Goal: Task Accomplishment & Management: Complete application form

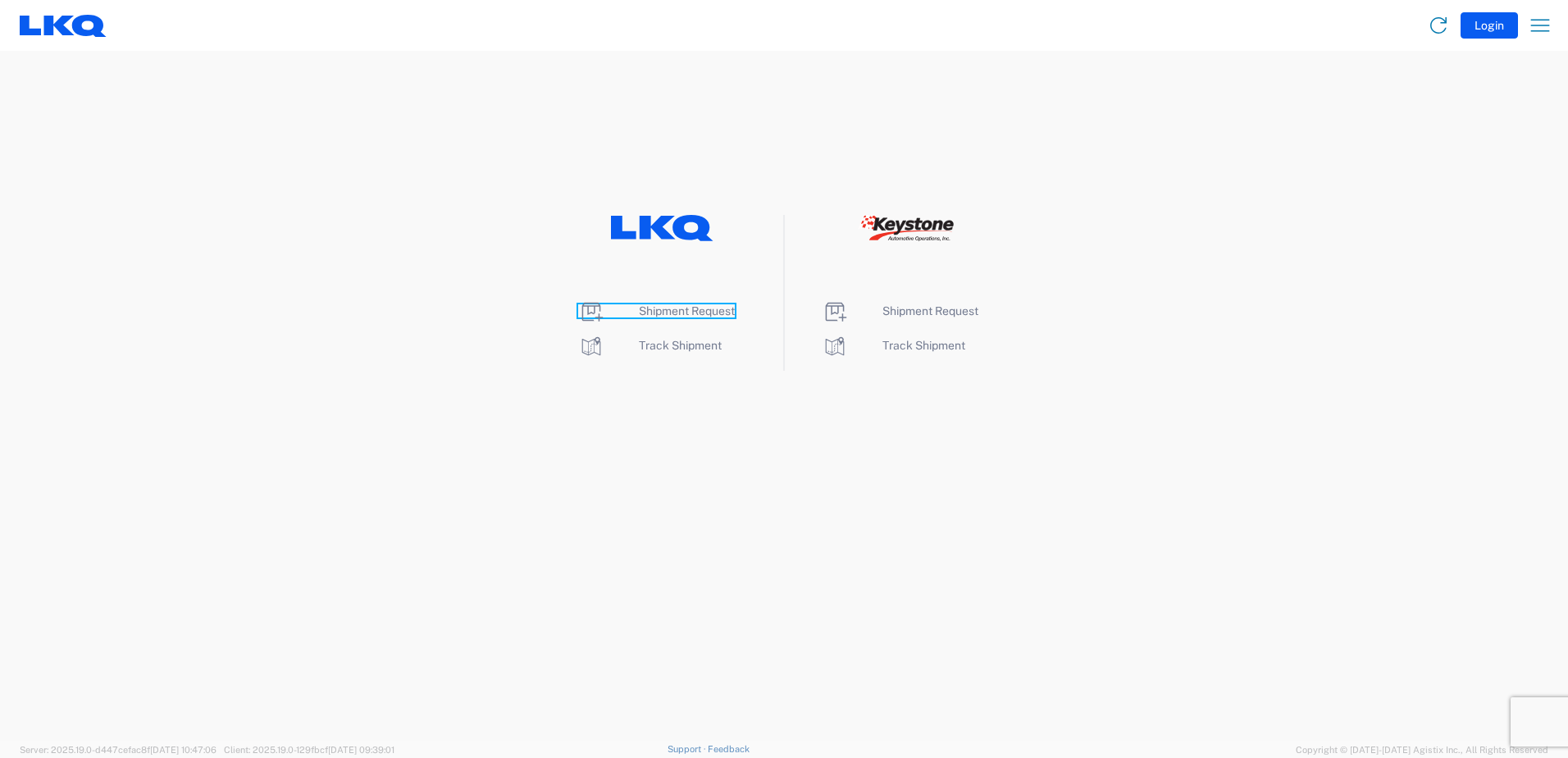
drag, startPoint x: 670, startPoint y: 309, endPoint x: 785, endPoint y: 256, distance: 126.6
click at [670, 309] on span "Shipment Request" at bounding box center [686, 311] width 96 height 13
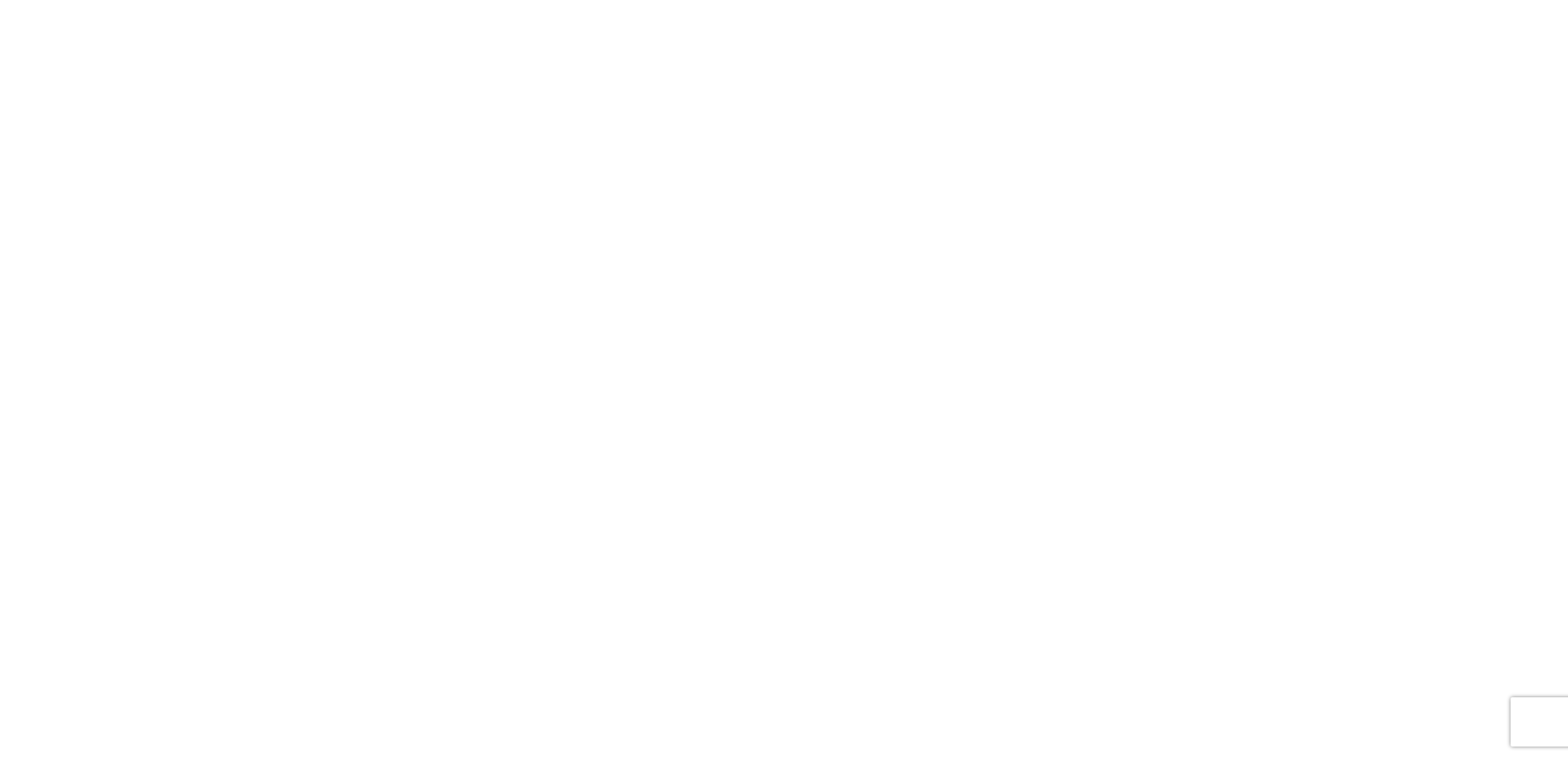
select select "FULL"
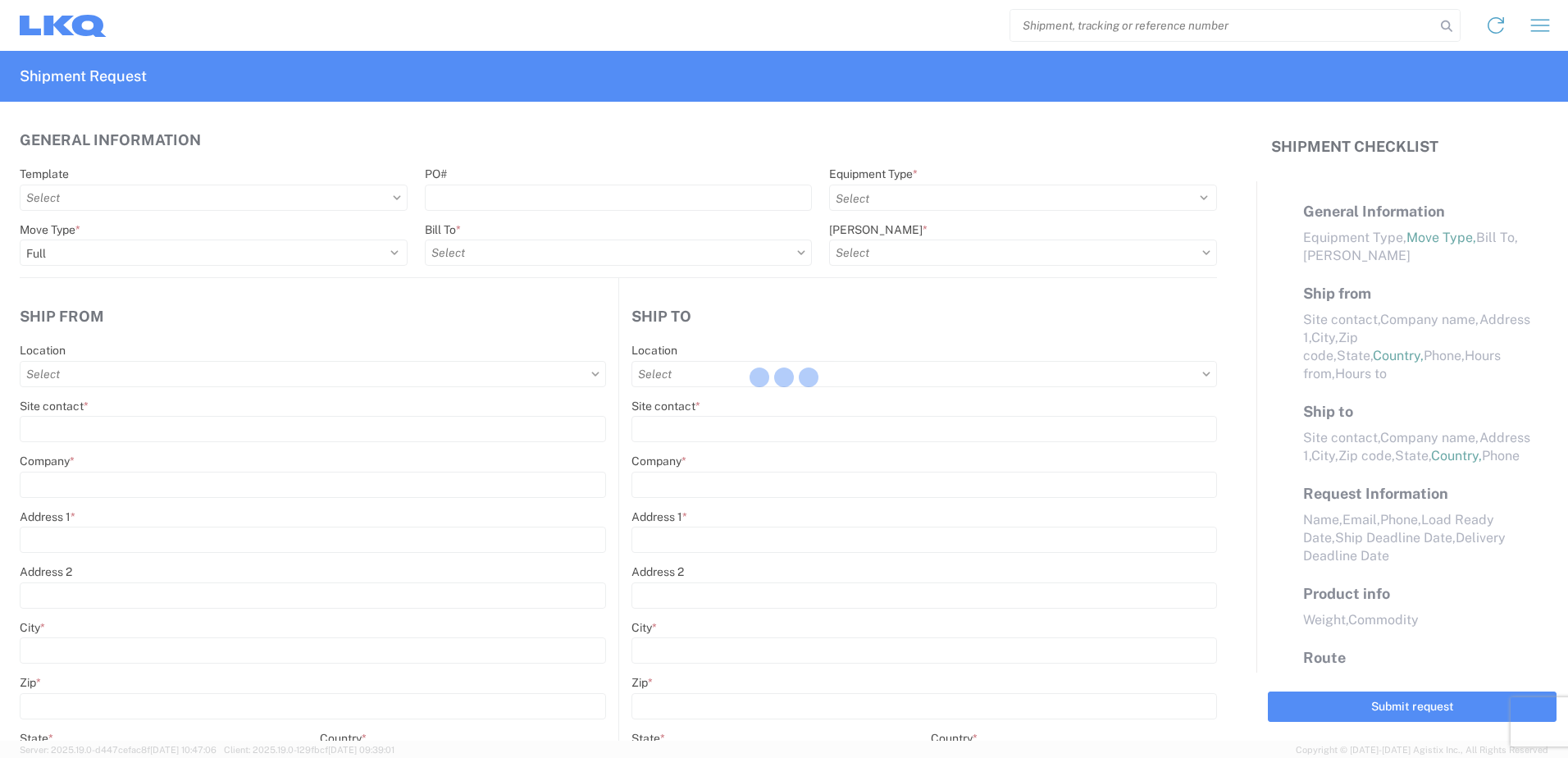
select select "LBS"
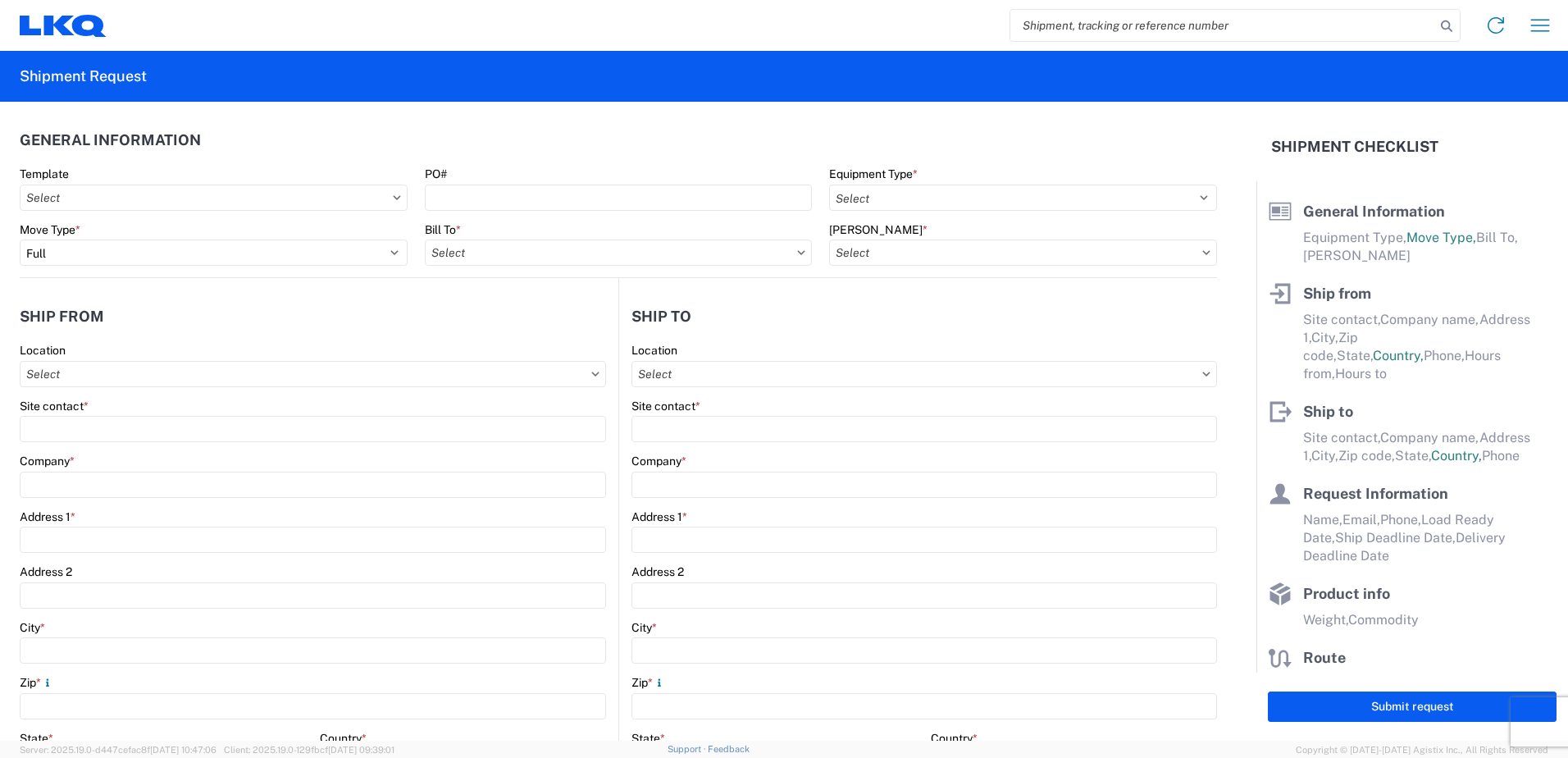
click at [1200, 28] on input "search" at bounding box center [1223, 25] width 425 height 31
paste input "56441200"
click at [1446, 19] on icon at bounding box center [1446, 27] width 23 height 23
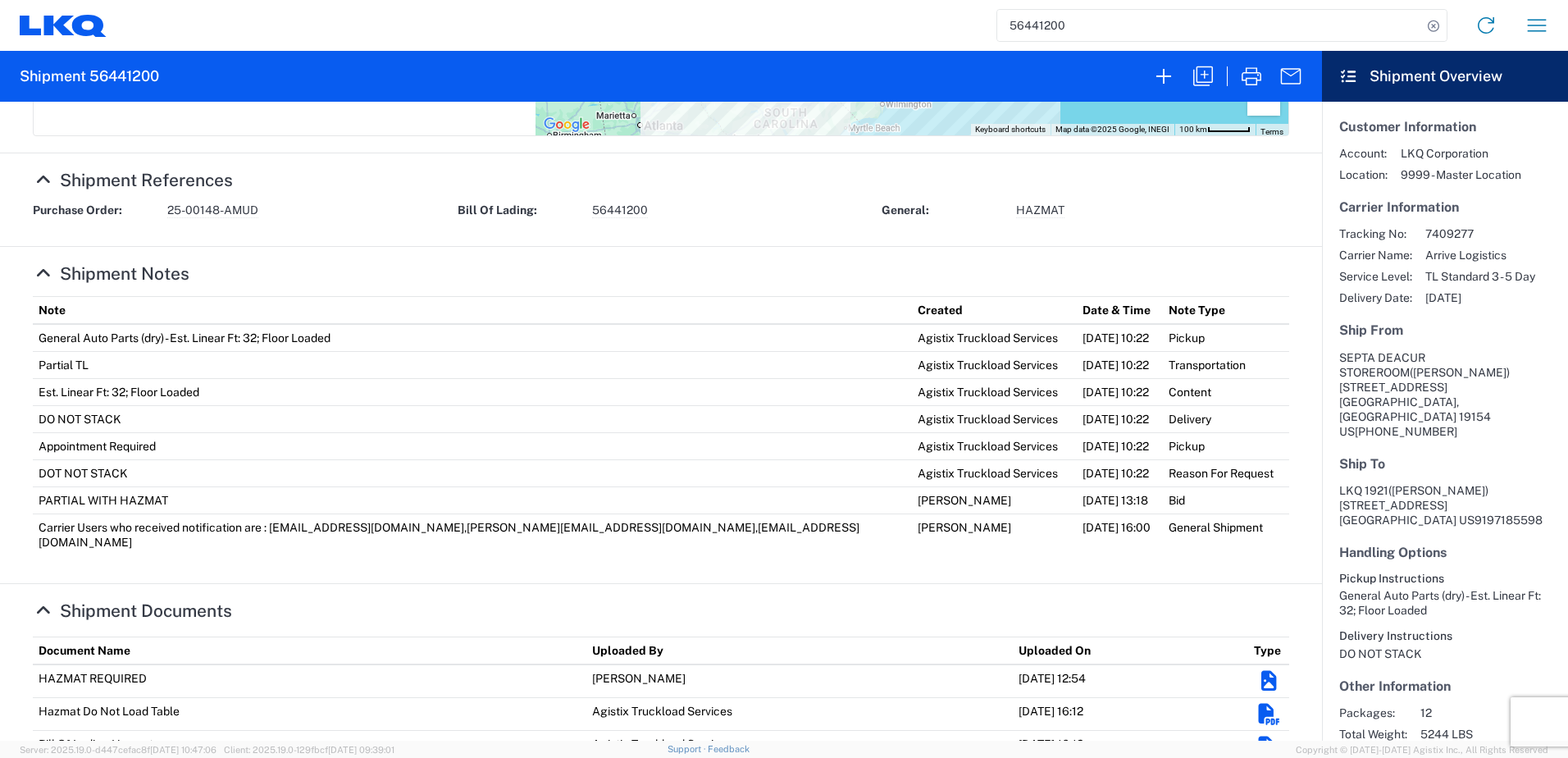
scroll to position [525, 0]
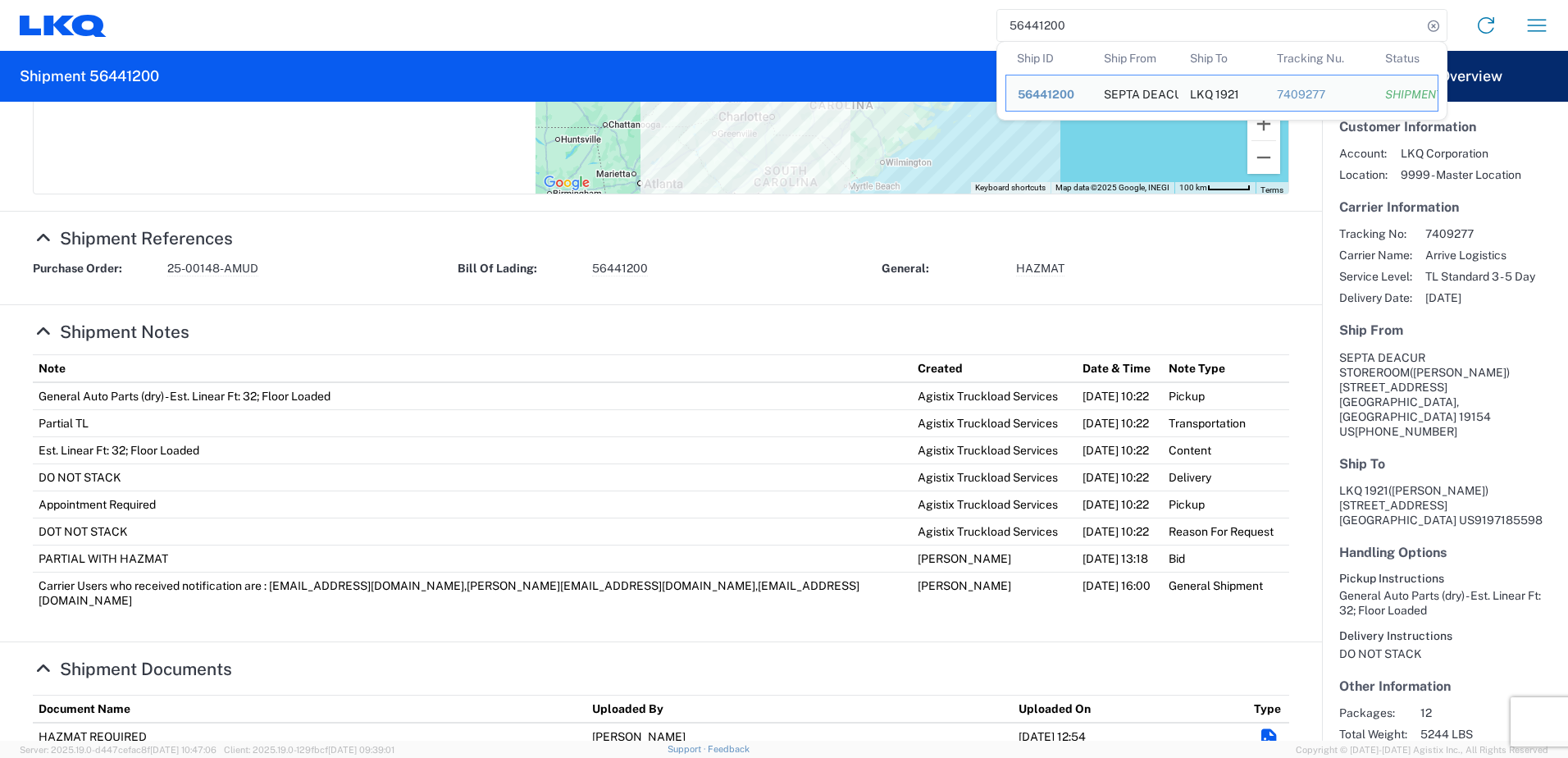
drag, startPoint x: 1089, startPoint y: 25, endPoint x: 954, endPoint y: 14, distance: 135.4
click at [955, 16] on div "56441200 Ship ID Ship From Ship To Tracking Nu. Status Ship ID 56441200 Ship Fr…" at bounding box center [834, 25] width 1455 height 39
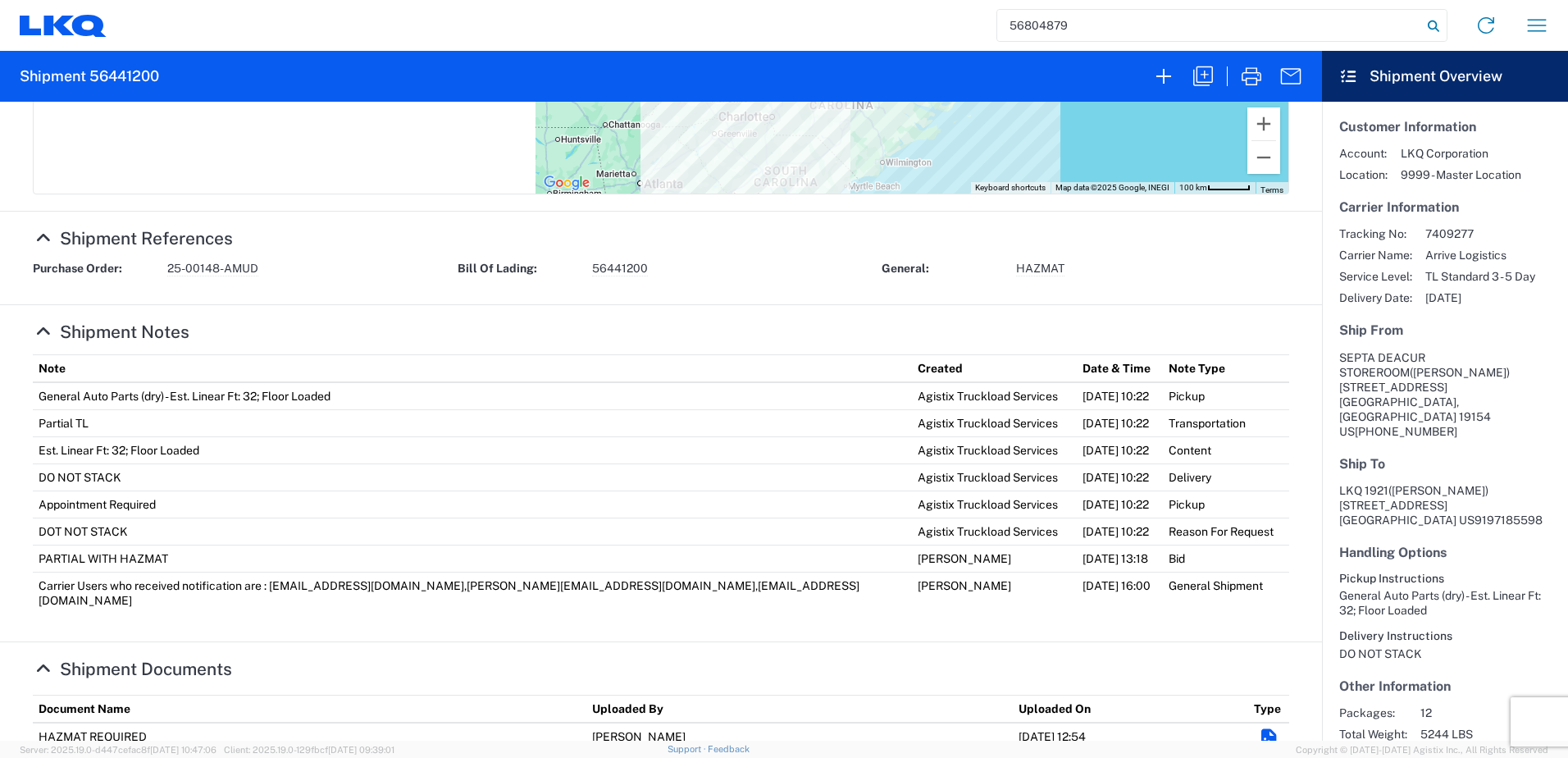
click at [1432, 25] on icon at bounding box center [1434, 27] width 23 height 23
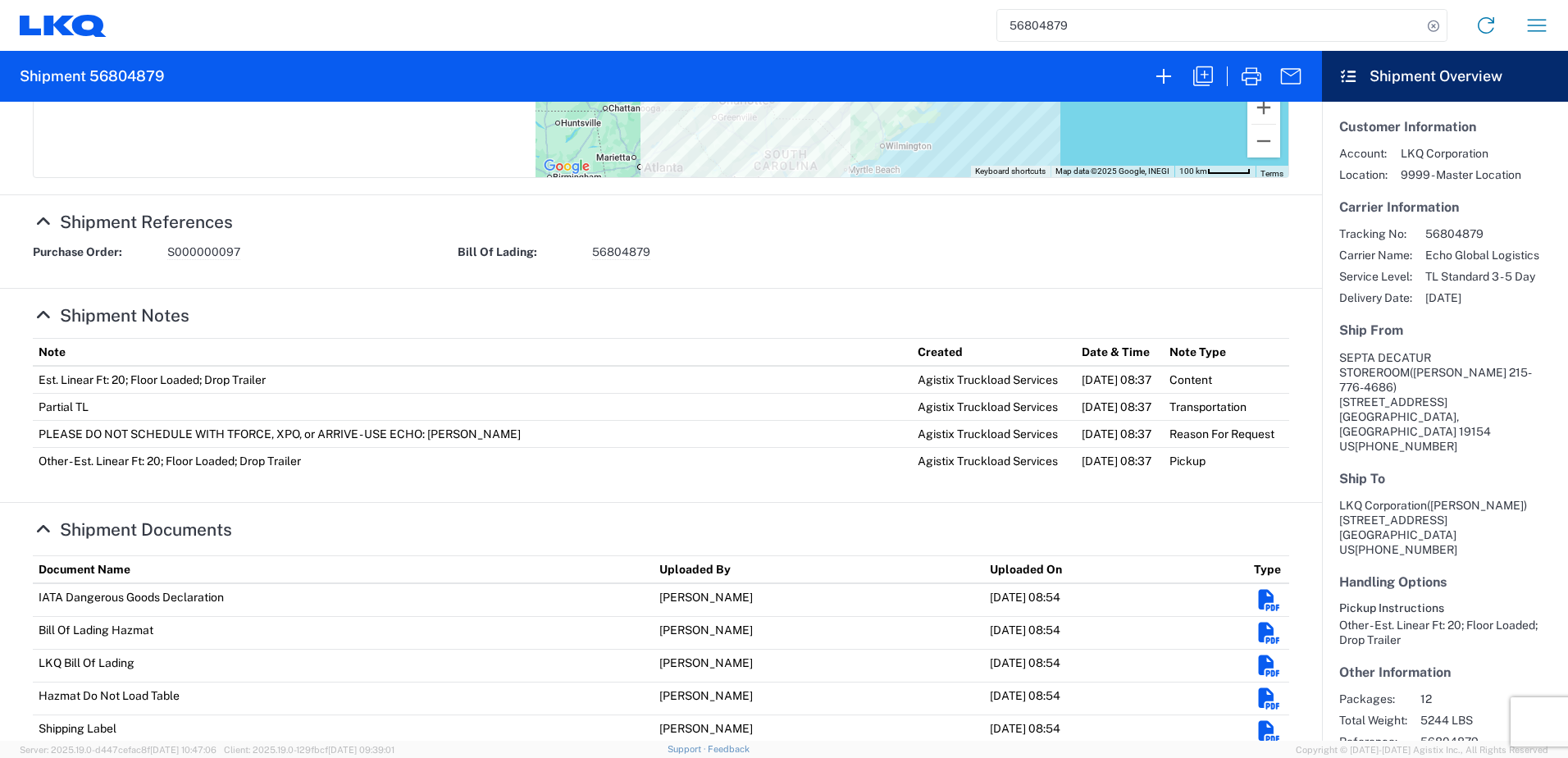
scroll to position [508, 0]
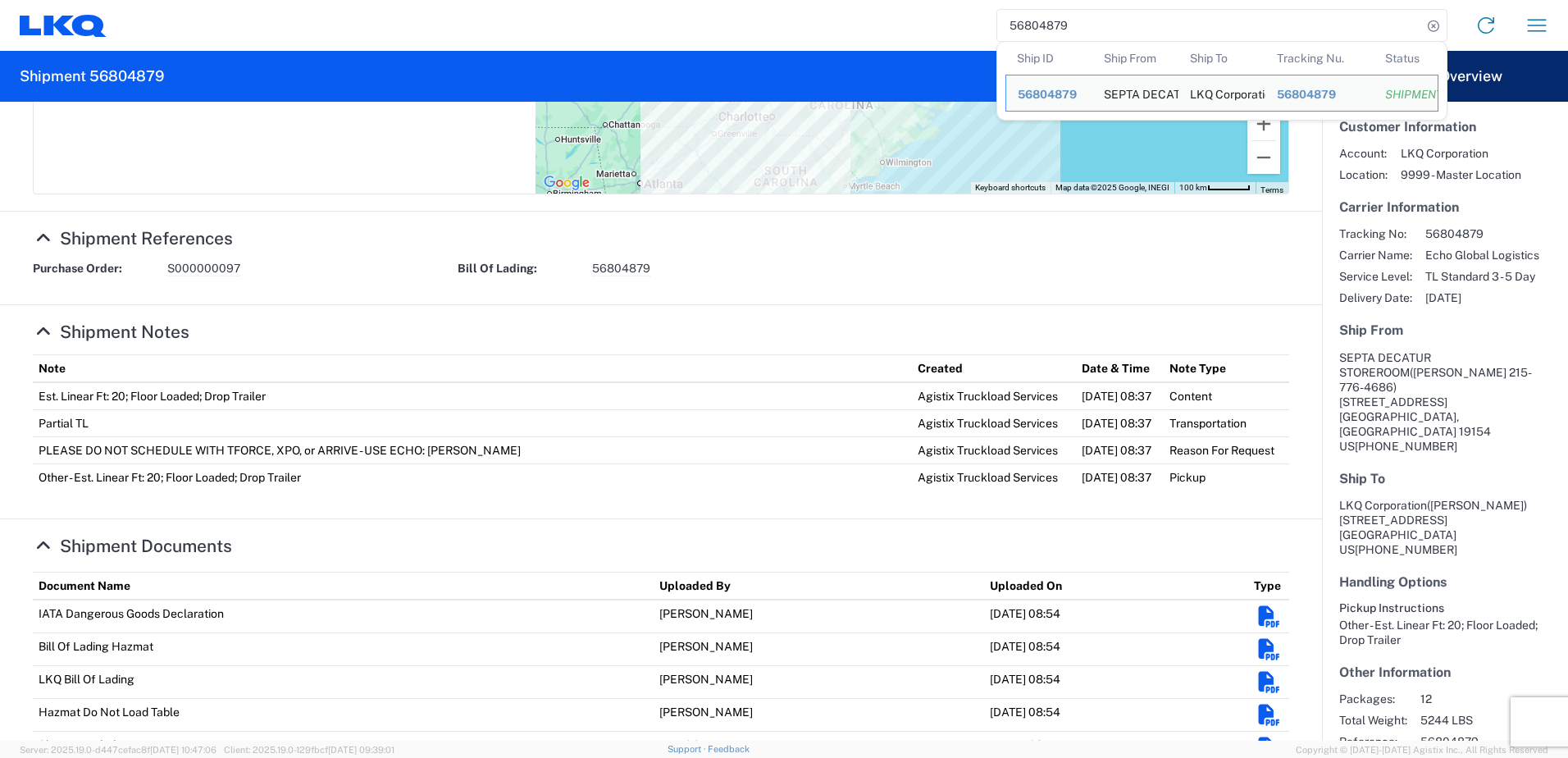
drag, startPoint x: 1076, startPoint y: 26, endPoint x: 996, endPoint y: 25, distance: 80.0
click at [996, 25] on div "56804879 Ship ID Ship From Ship To Tracking Nu. Status Ship ID 56804879 Ship Fr…" at bounding box center [1221, 25] width 451 height 33
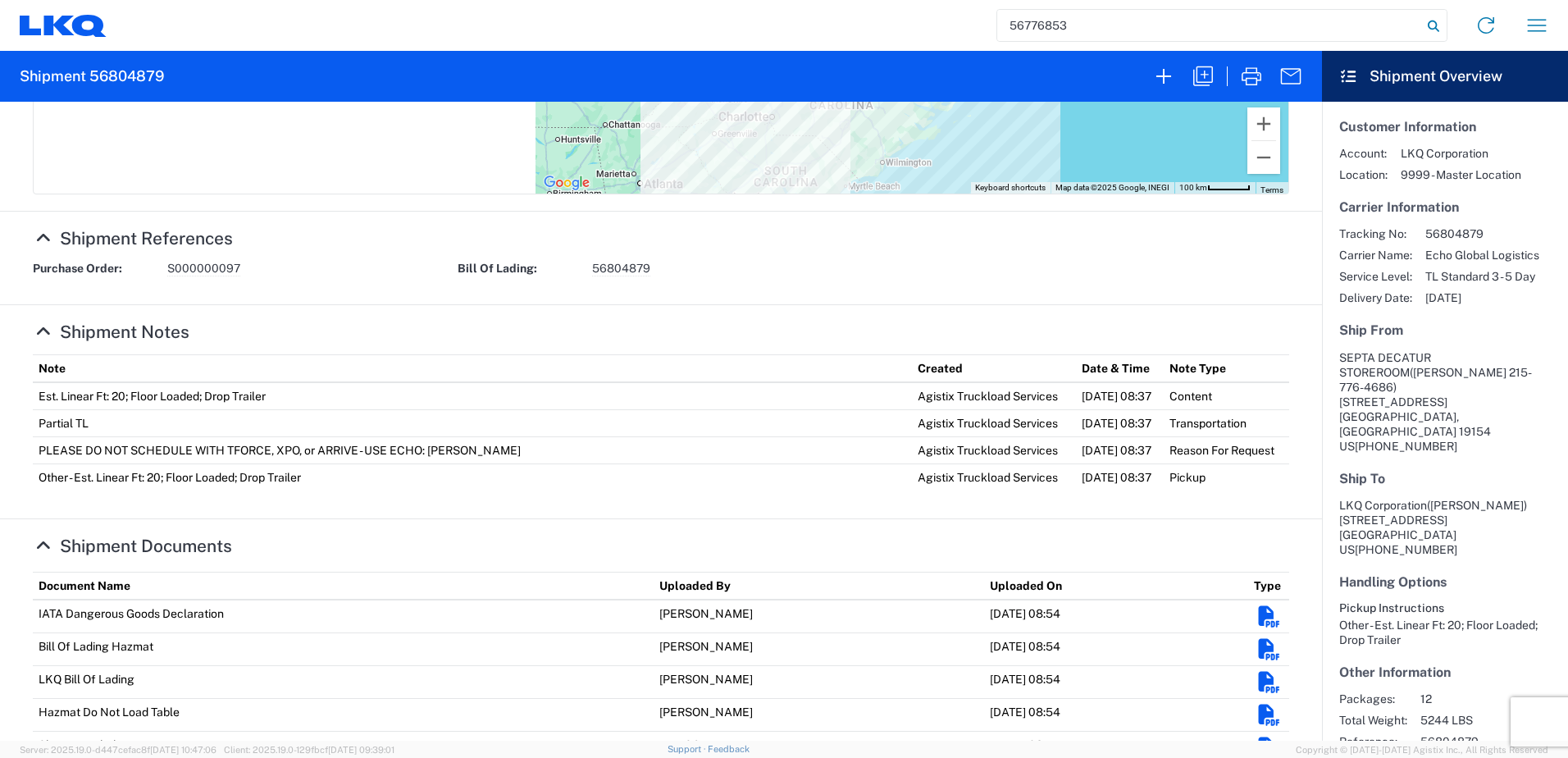
type input "56776853"
click at [1433, 27] on icon at bounding box center [1434, 27] width 23 height 23
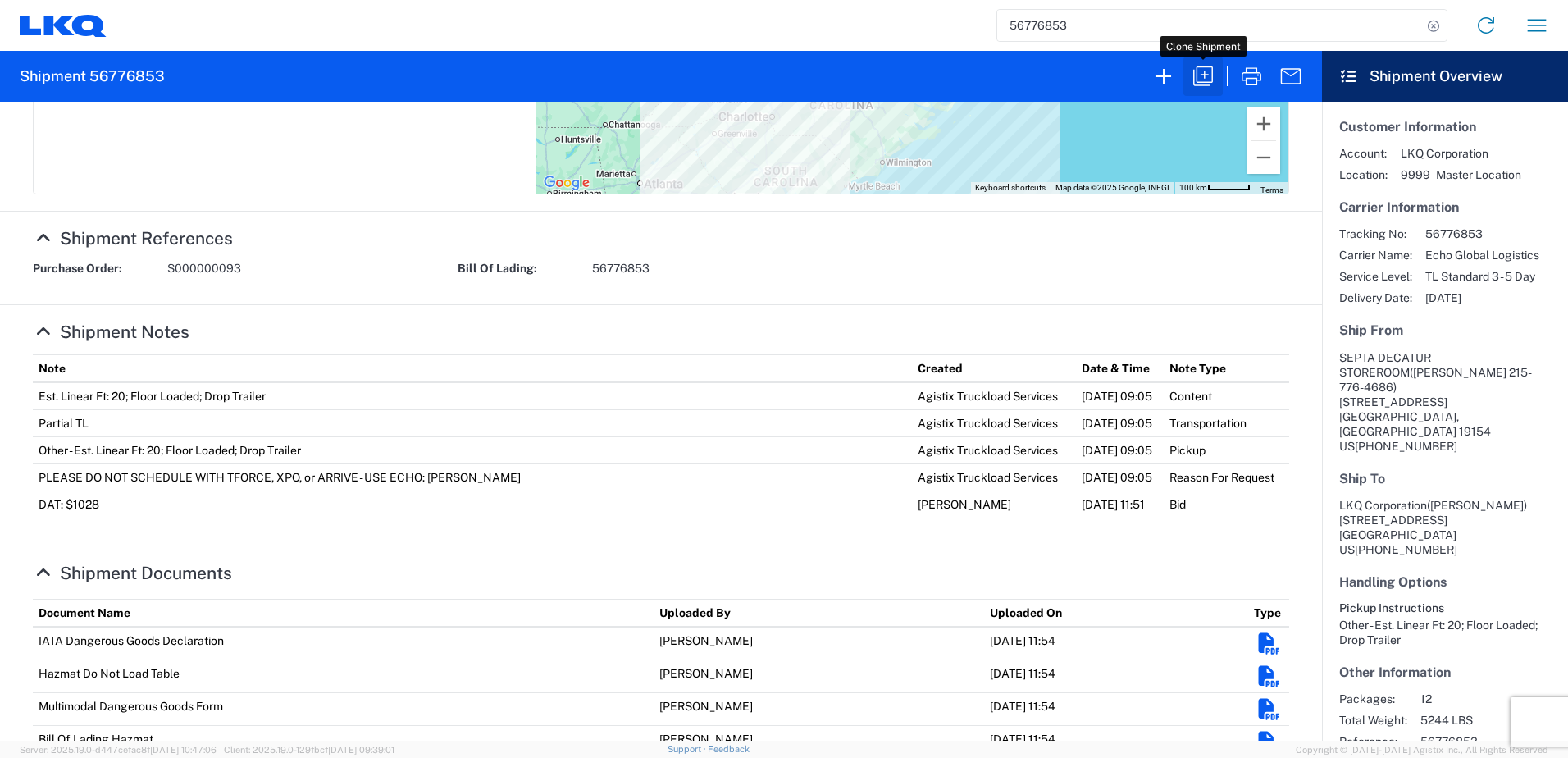
click at [1205, 76] on icon "button" at bounding box center [1203, 77] width 20 height 20
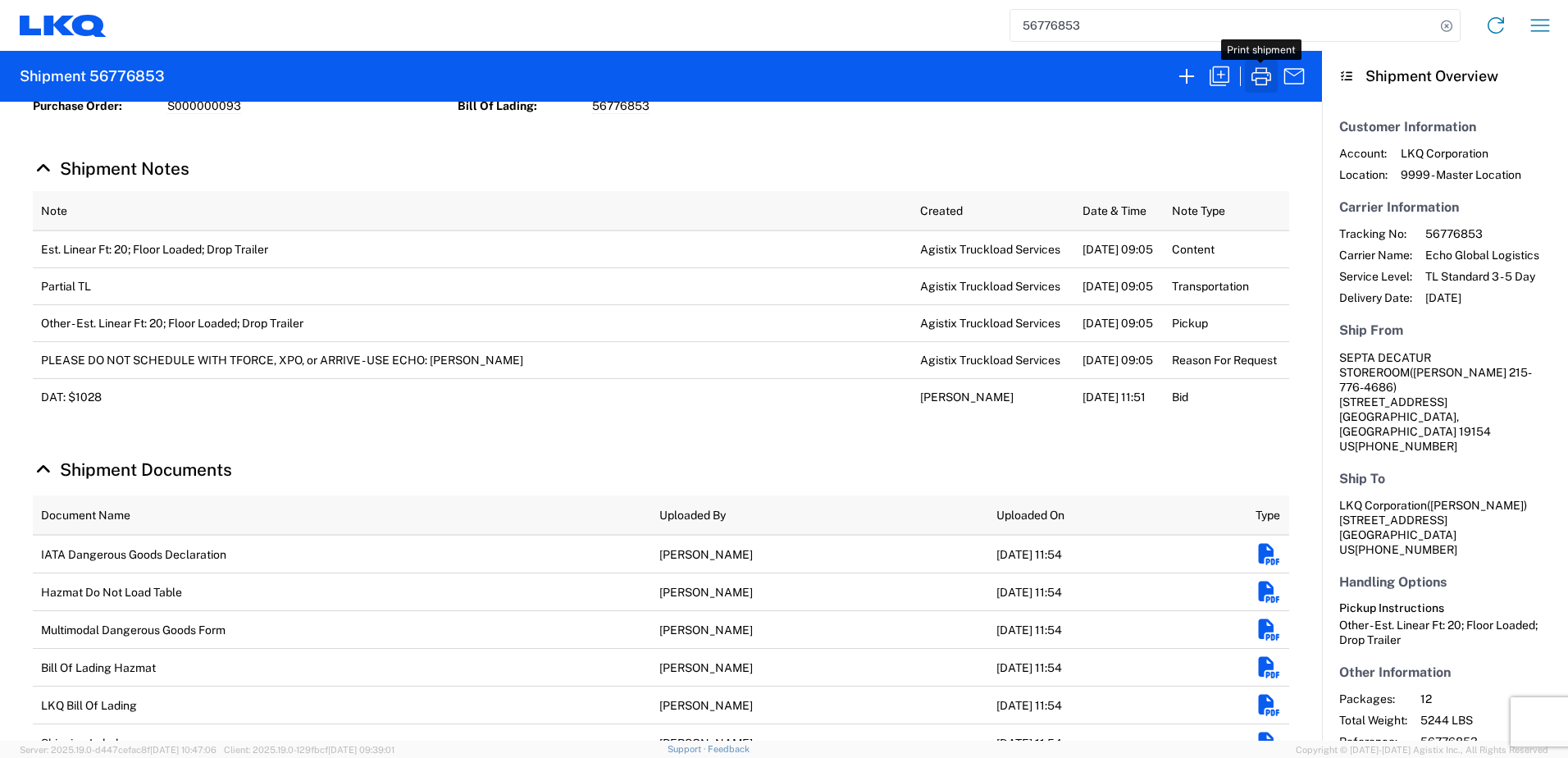
select select "FULL"
select select "US"
select select "LBS"
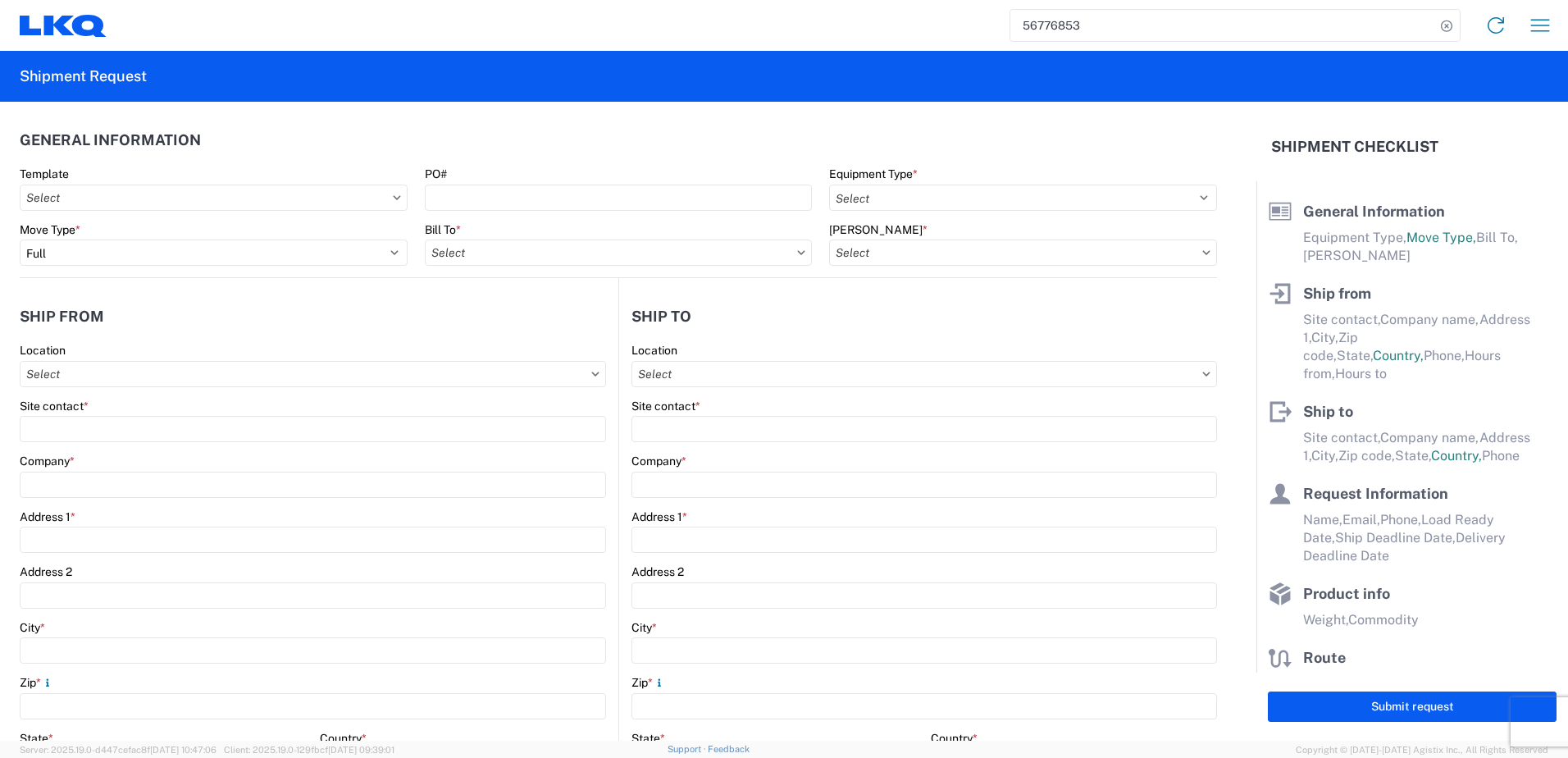
select select "STDV"
select select "PARTIAL_TL"
type input "Matthew Dooner 215-776-4686"
type input "SEPTA DECATUR STOREROOM"
type input "10551 DECATUR RD"
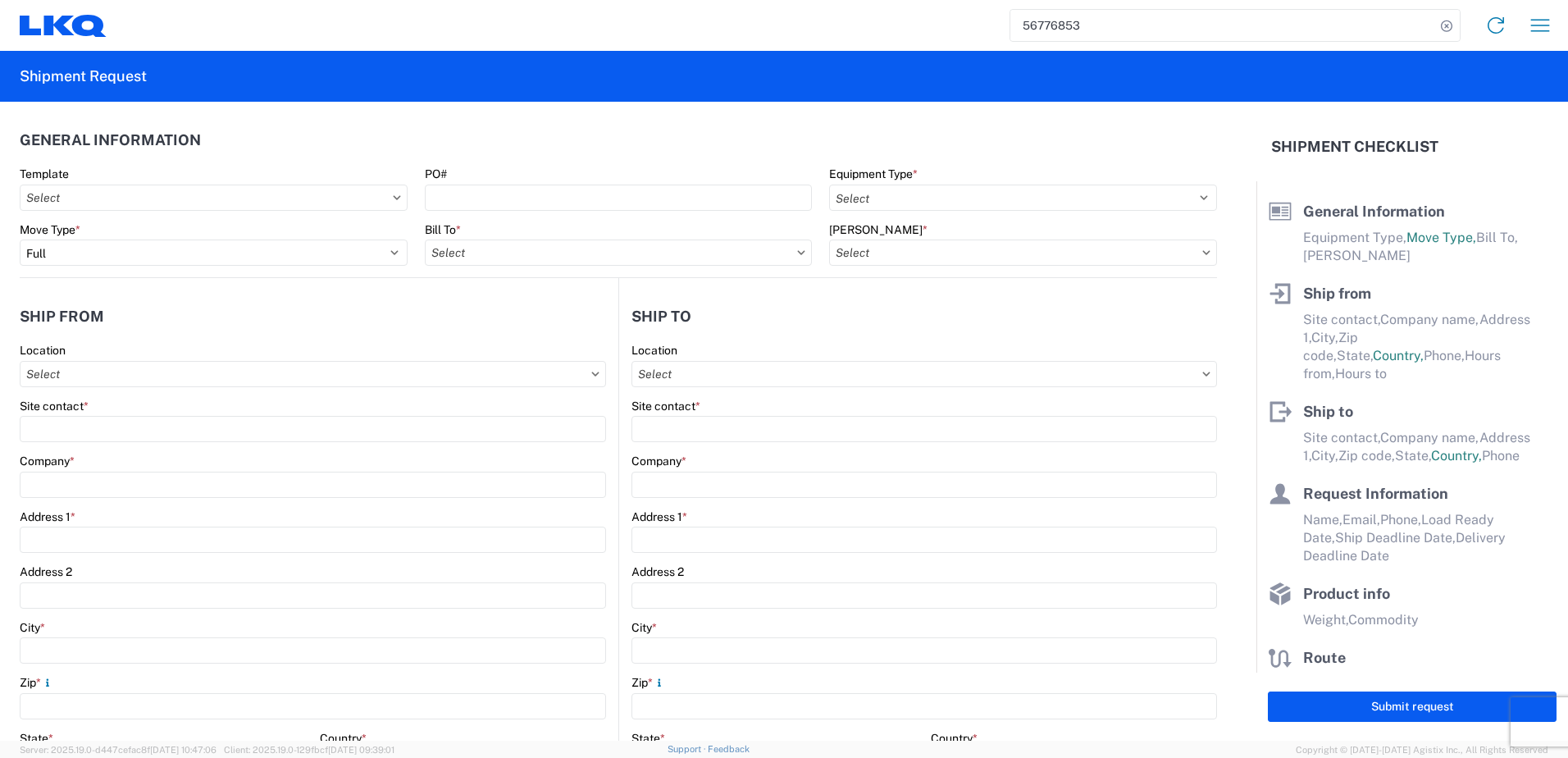
type input "PHILADELPHIA"
type input "19154"
type input "Brandon Adams"
type input "LKQ Corporation"
type input "905 J R Industrial Dr"
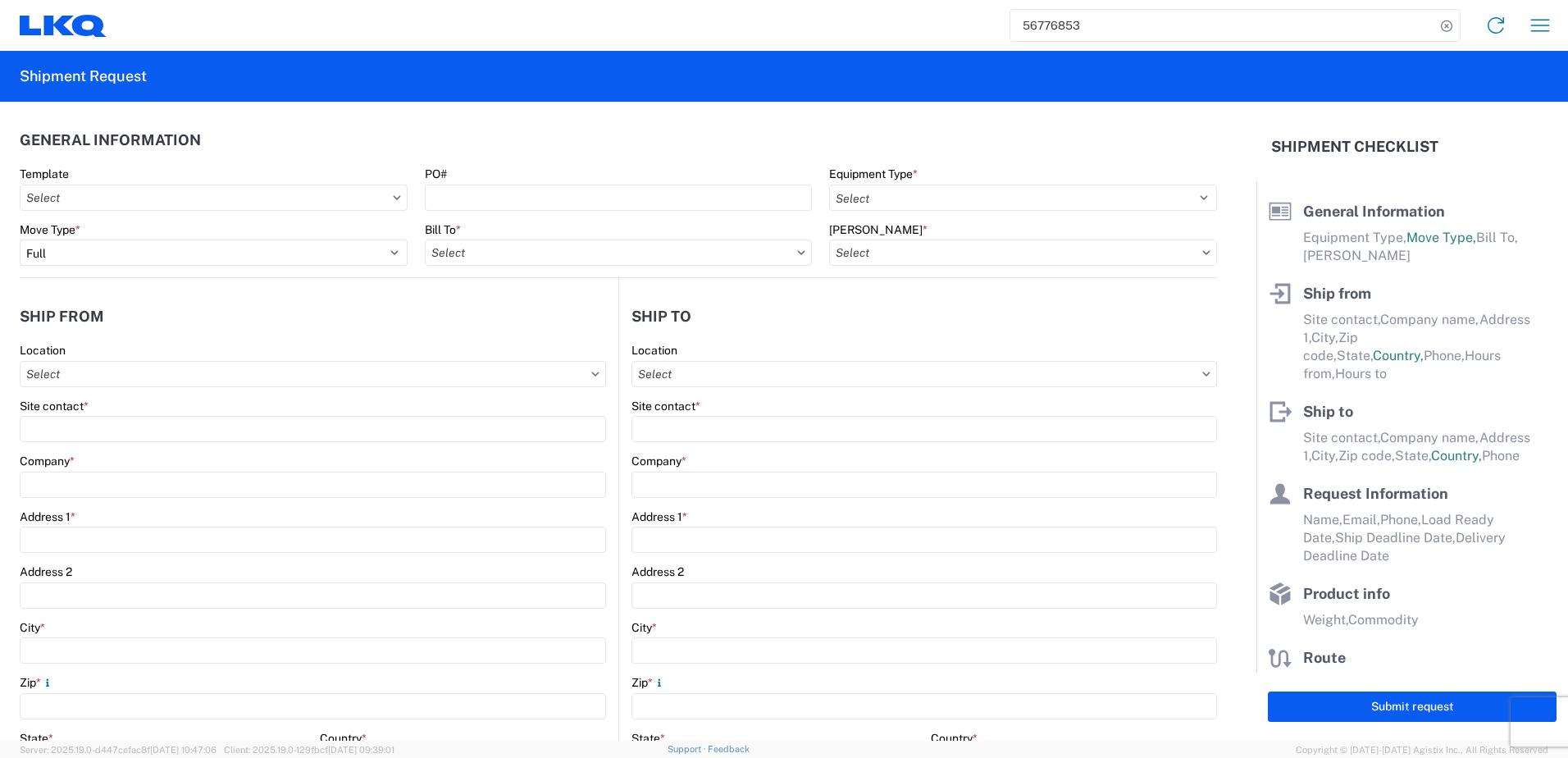
type input "Sanford"
type input "27332"
type input "Unity"
type input "greenbeanlogistics@lkqcorp.com"
type input "9195695683"
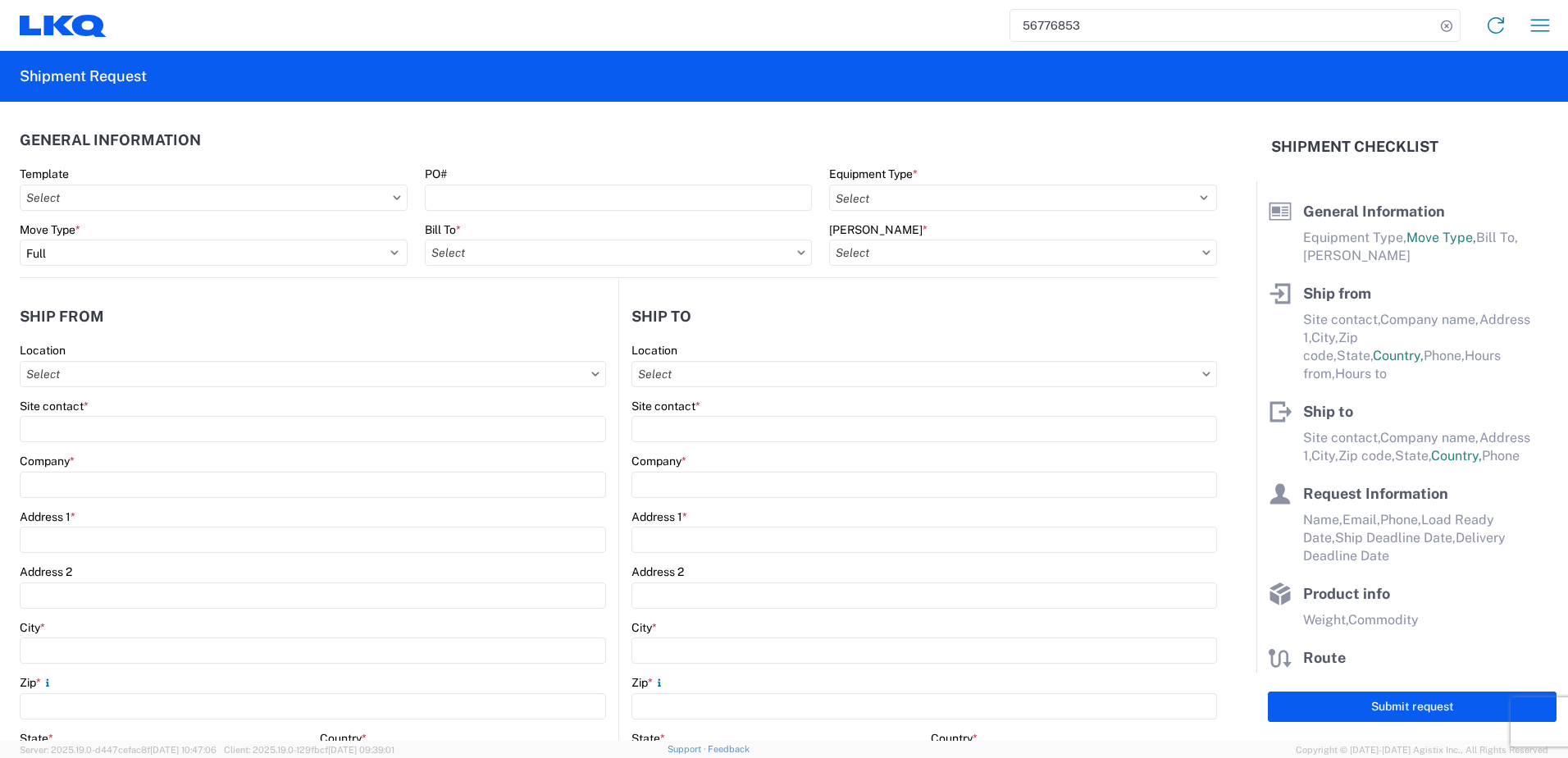
type input "2025-09-11"
type input "2025-09-12"
type textarea "PLEASE DO NOT SCHEDULE WITH TFORCE, XPO, or ARRIVE - USE ECHO: NATHAN SEELEY"
type input "5244"
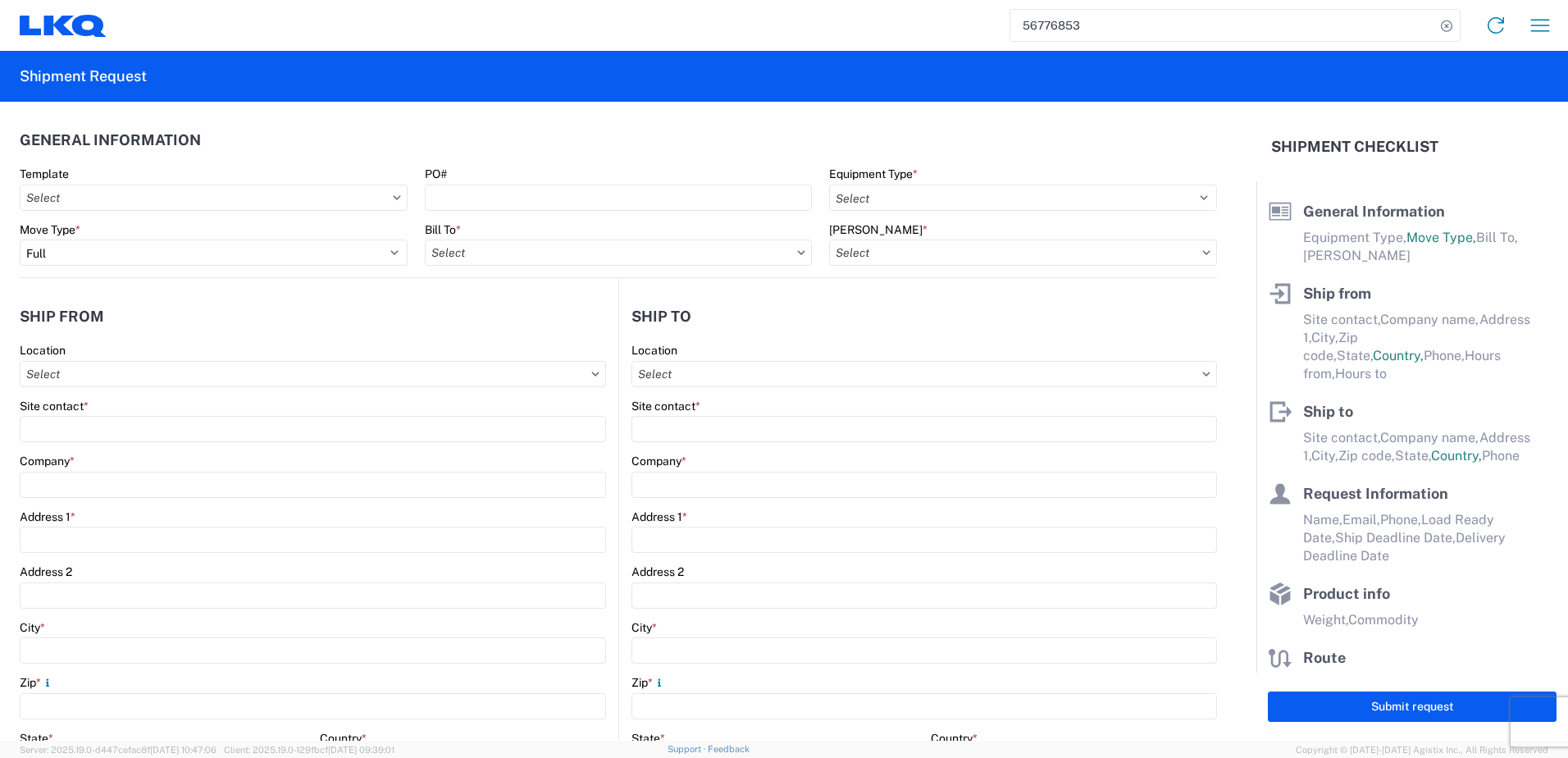
type input "Other"
type input "12"
type input "48"
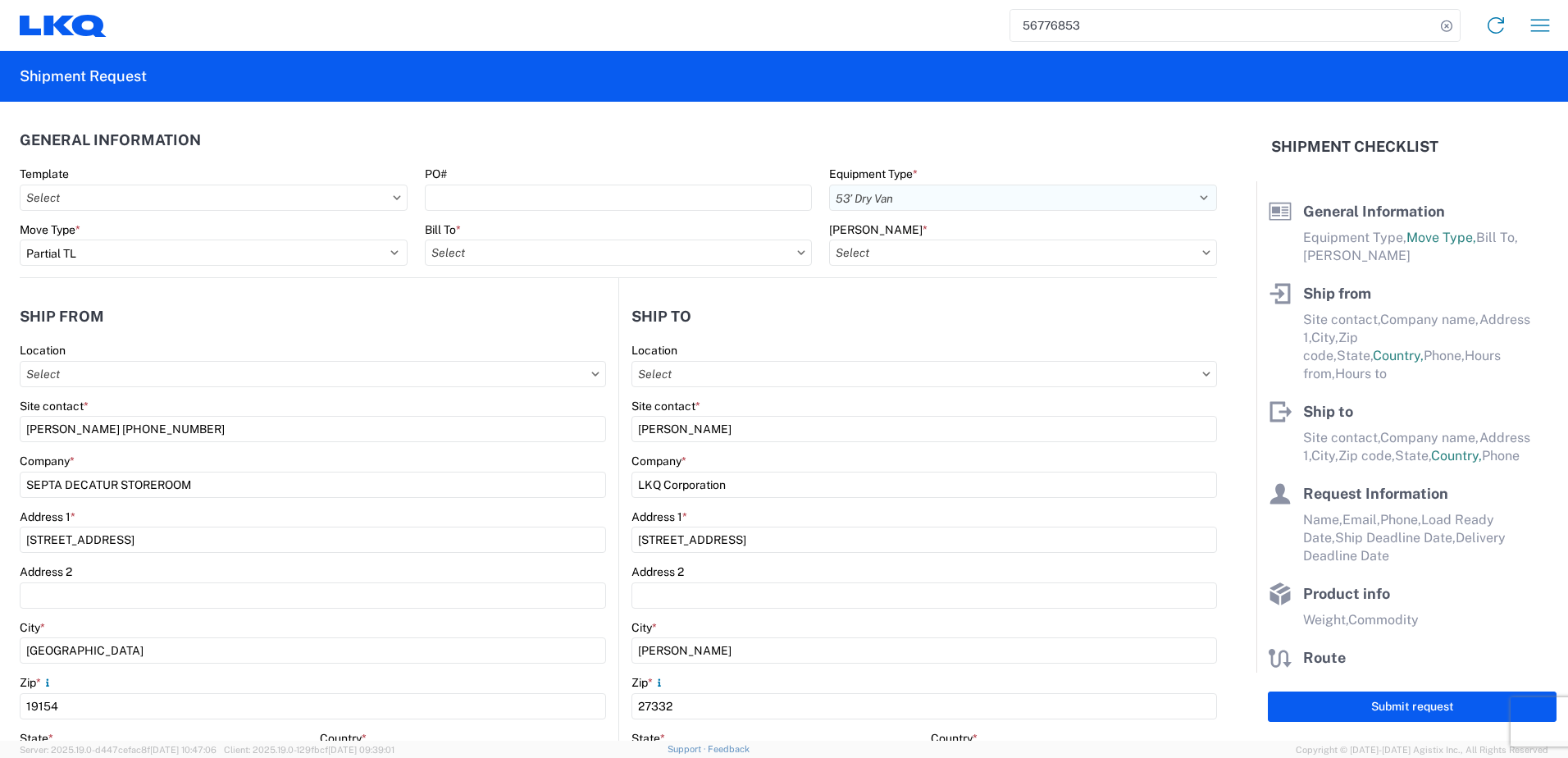
select select "US"
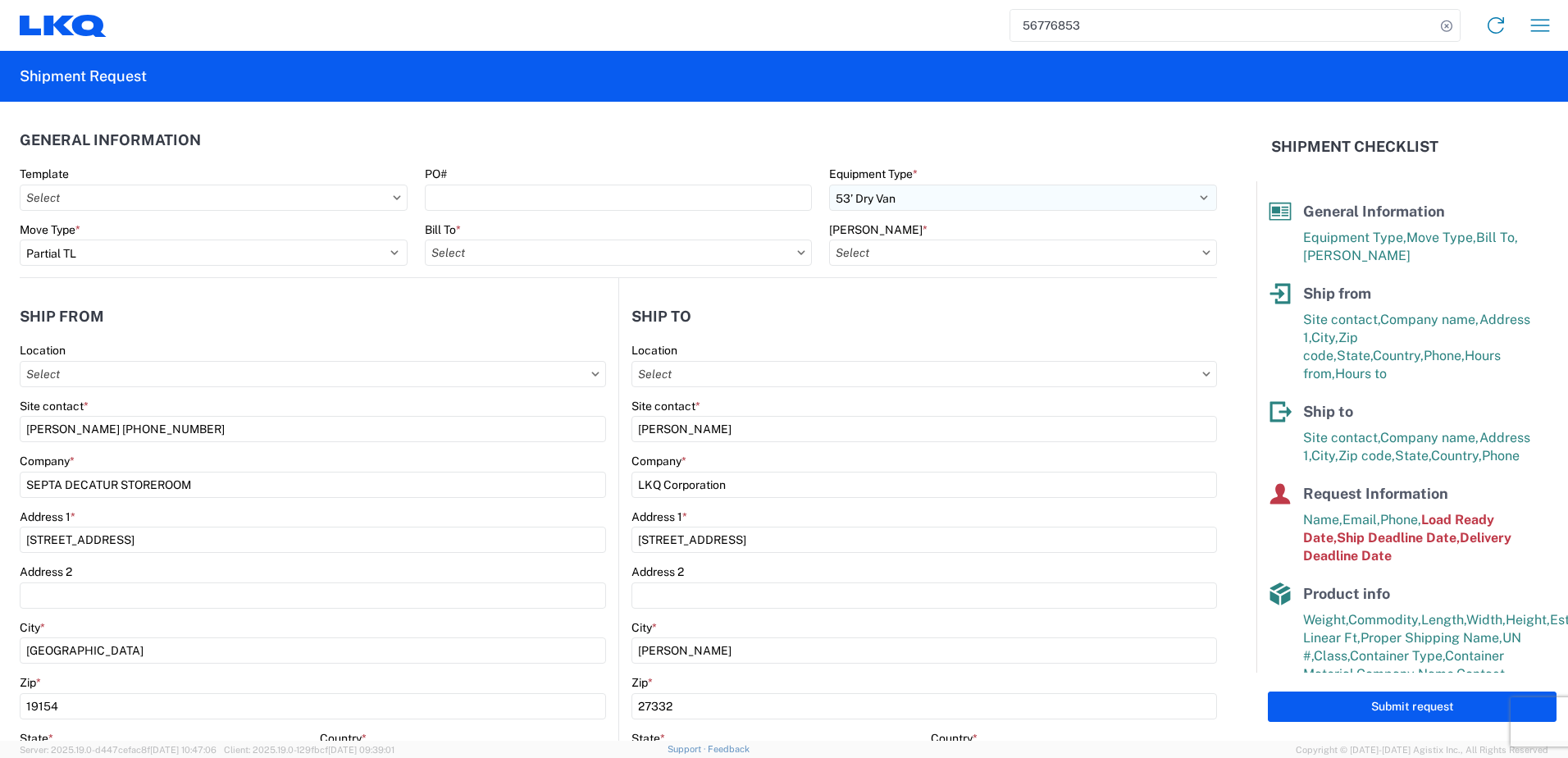
type input "1921 - LKQ Sanford"
type input "1882 - North American ATK Corporation"
type input "1882-3300-50180-0000 - 1882 Freight In - Parts, 1882-3300-50180-0000 - 1882 Fre…"
select select "8 Corrosive"
select select "COMPPACK"
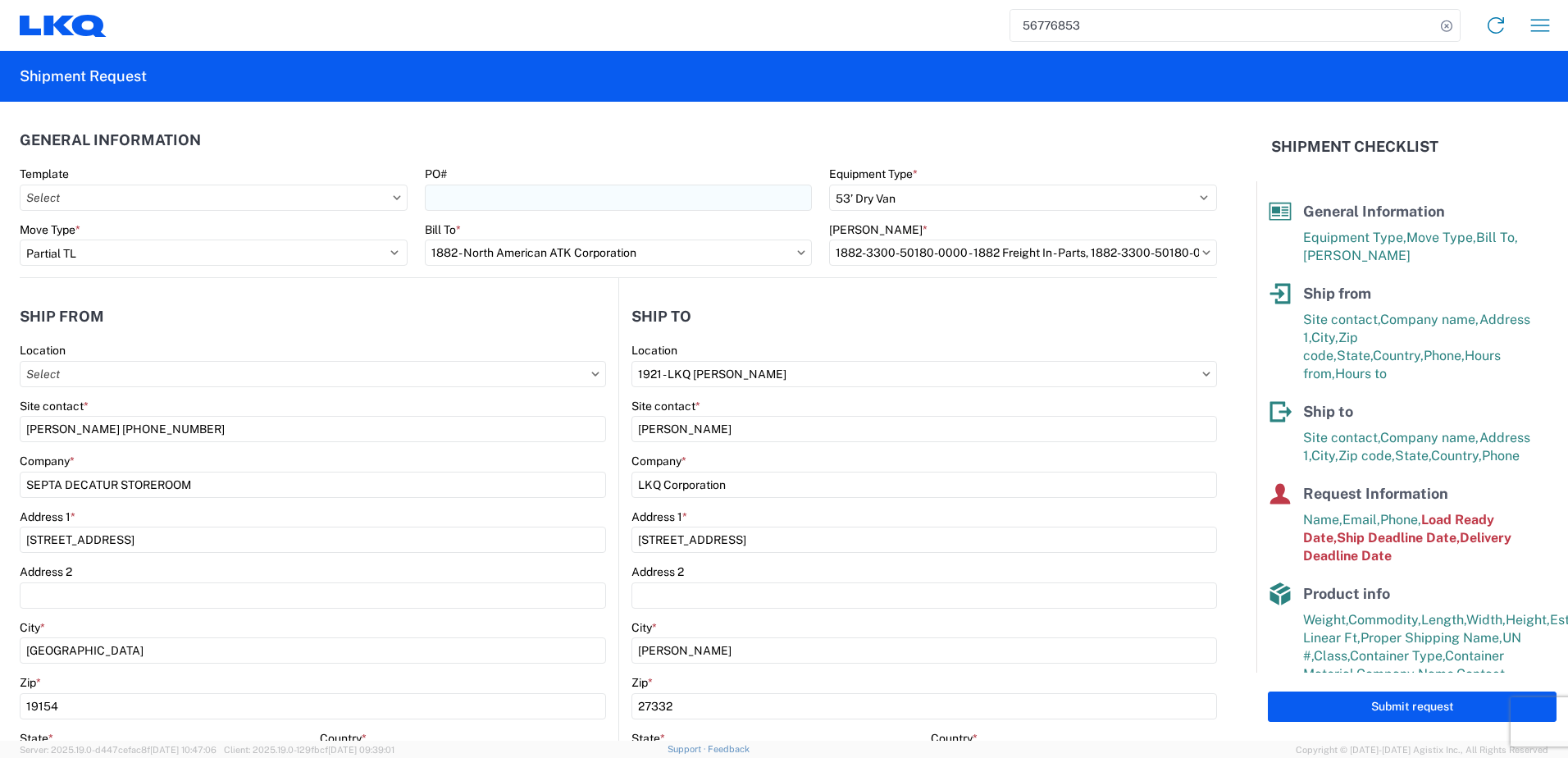
select select "PLASTIC_MATERIAL"
click at [1203, 254] on icon at bounding box center [1206, 252] width 8 height 4
click at [1174, 289] on agx-shipment-stop-widget-v2 "Ship to 1921 Location 1921 - LKQ Sanford Site contact * Brandon Adams Company *…" at bounding box center [918, 634] width 599 height 713
click at [1146, 253] on input "1882-3300-50180-0000 - 1882 Freight In - Parts, 1882-3300-50180-0000 - 1882 Fre…" at bounding box center [1022, 252] width 388 height 26
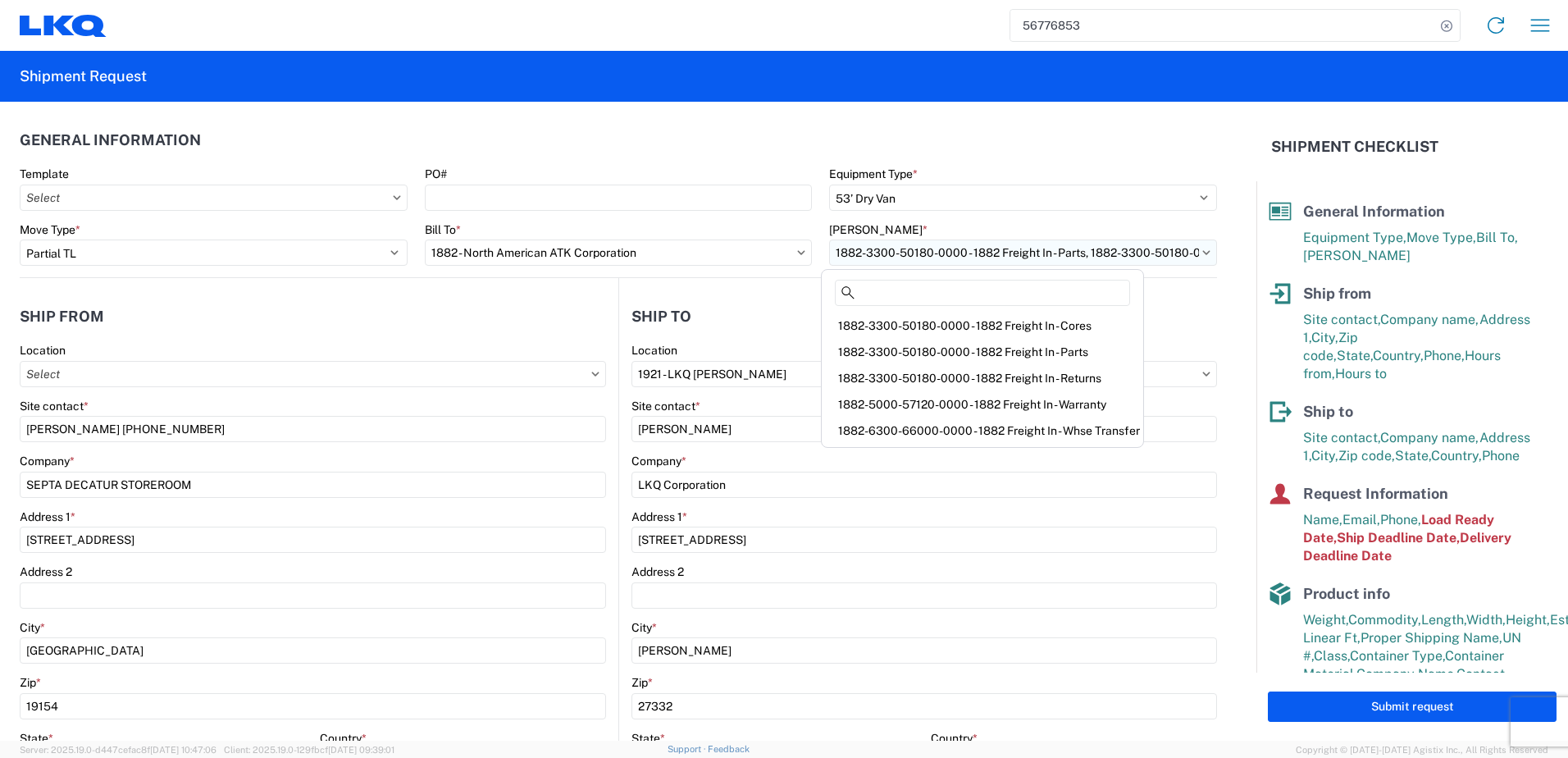
click at [1154, 253] on input "1882-3300-50180-0000 - 1882 Freight In - Parts, 1882-3300-50180-0000 - 1882 Fre…" at bounding box center [1022, 252] width 388 height 26
